Goal: Task Accomplishment & Management: Manage account settings

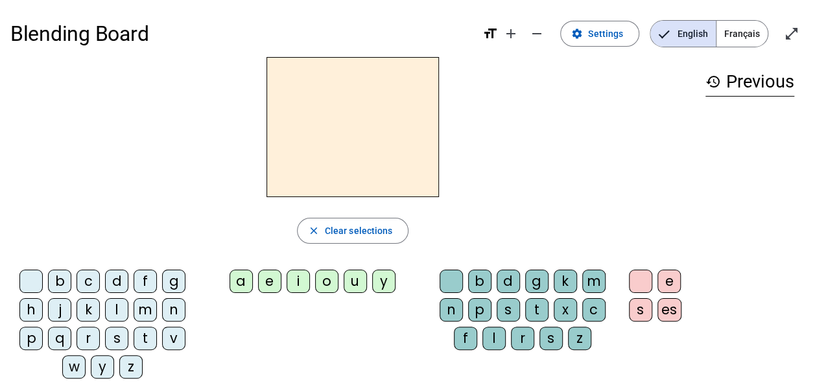
click at [58, 283] on div "b" at bounding box center [59, 281] width 23 height 23
click at [249, 280] on div "a" at bounding box center [240, 281] width 23 height 23
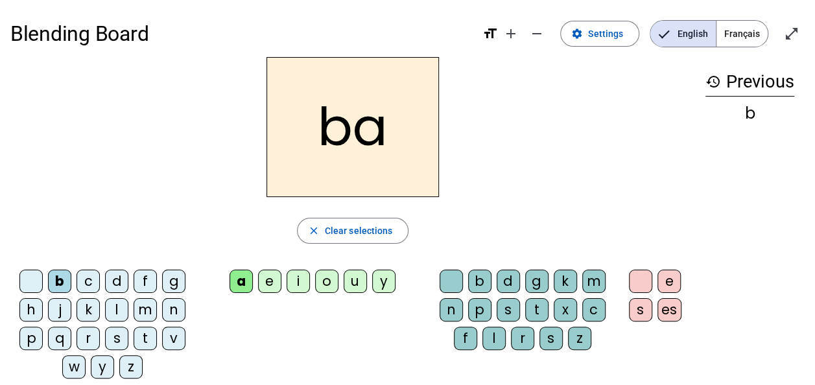
click at [537, 310] on div "t" at bounding box center [536, 309] width 23 height 23
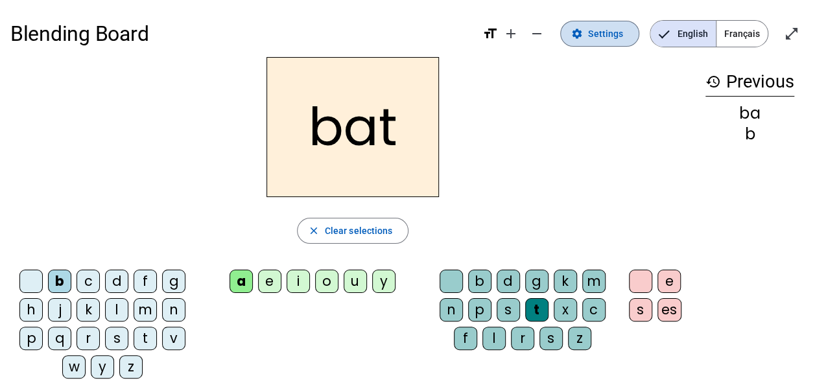
click at [614, 32] on span "Settings" at bounding box center [605, 34] width 35 height 16
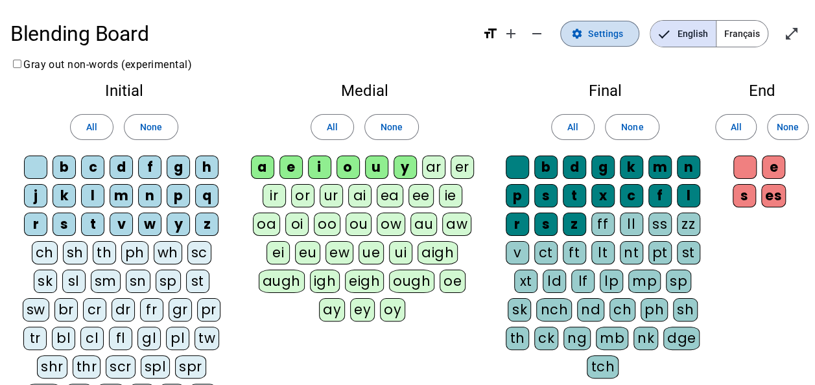
click at [614, 32] on span "Settings" at bounding box center [605, 34] width 35 height 16
click at [744, 32] on span "Français" at bounding box center [741, 34] width 51 height 26
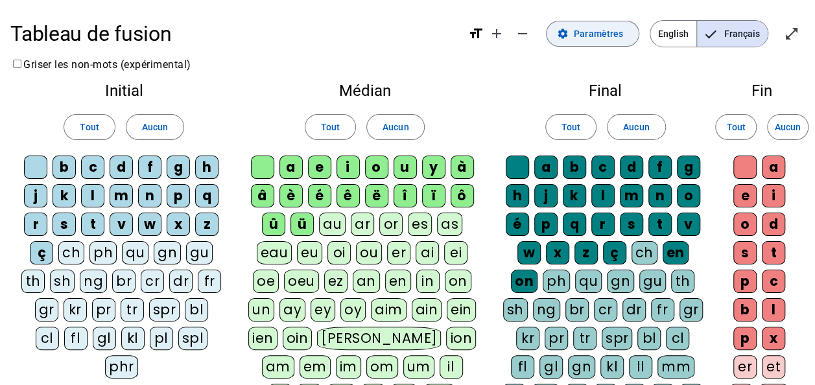
click at [608, 32] on span "Paramètres" at bounding box center [598, 34] width 49 height 16
click at [563, 34] on mat-icon "settings" at bounding box center [563, 34] width 12 height 12
click at [504, 35] on mat-icon "add" at bounding box center [497, 34] width 16 height 16
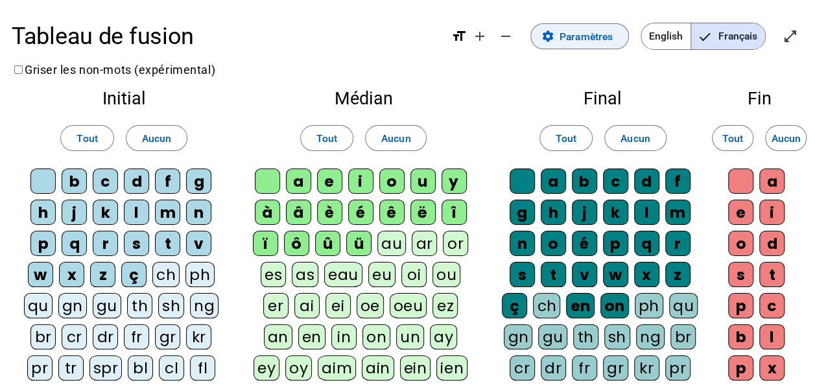
click at [570, 39] on span "Paramètres" at bounding box center [585, 36] width 53 height 17
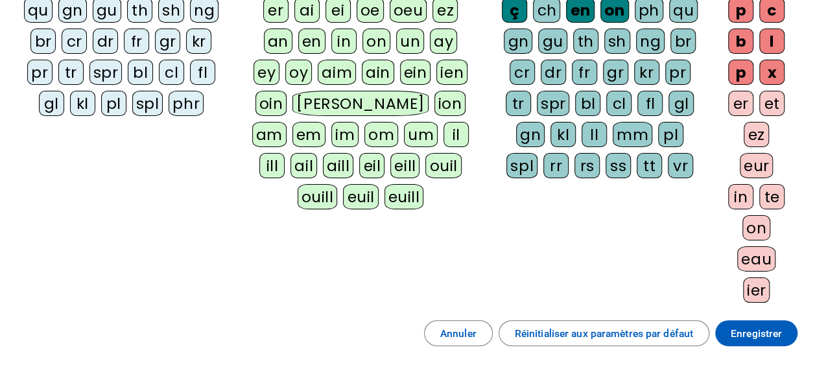
scroll to position [403, 0]
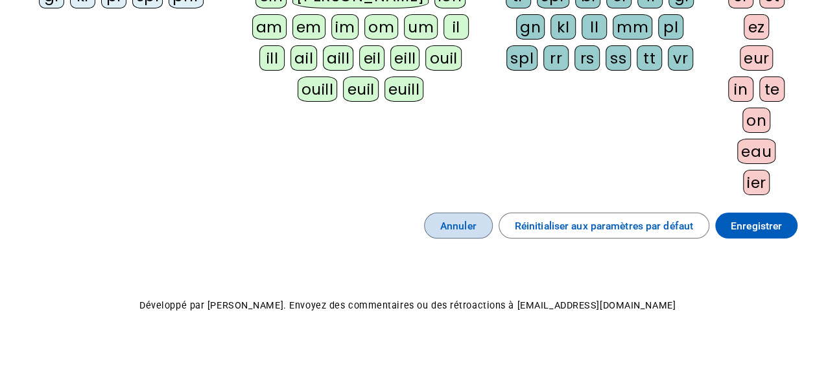
click at [452, 217] on span "Annuler" at bounding box center [458, 225] width 36 height 17
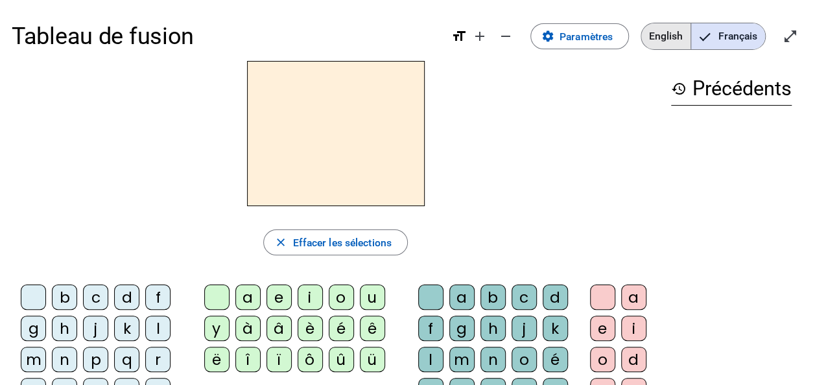
click at [660, 32] on span "English" at bounding box center [665, 36] width 49 height 26
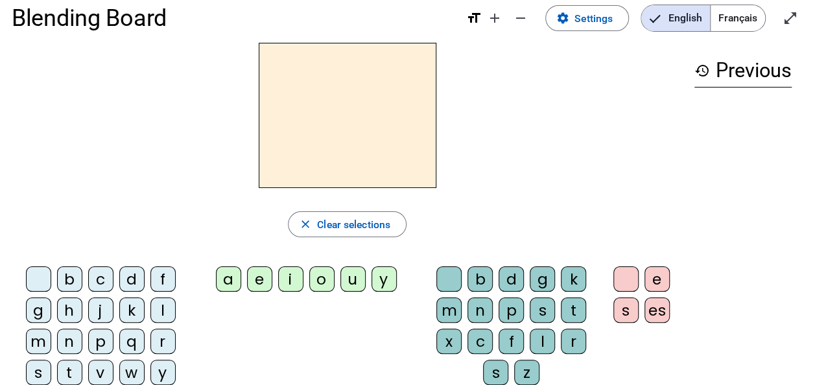
scroll to position [9, 0]
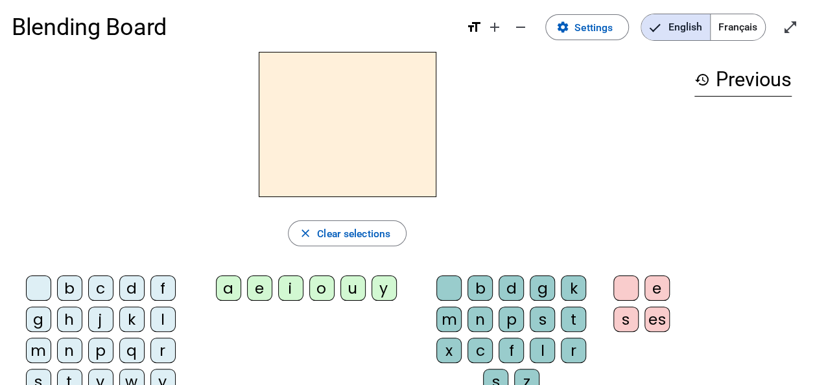
click at [746, 25] on span "Français" at bounding box center [737, 27] width 54 height 26
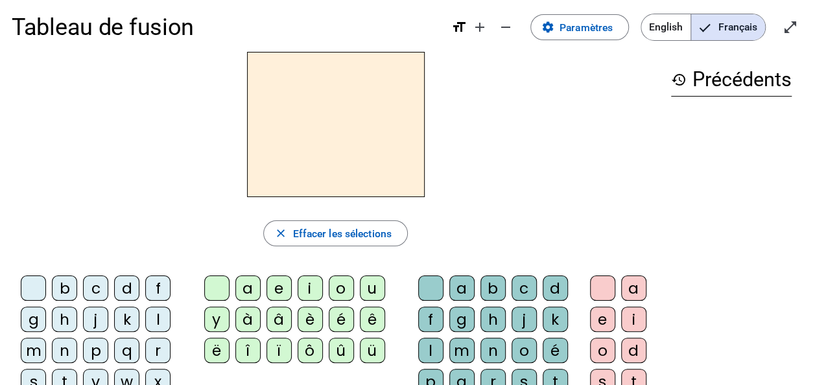
click at [707, 26] on mat-pseudo-checkbox "Language selection" at bounding box center [705, 28] width 12 height 12
